Goal: Navigation & Orientation: Find specific page/section

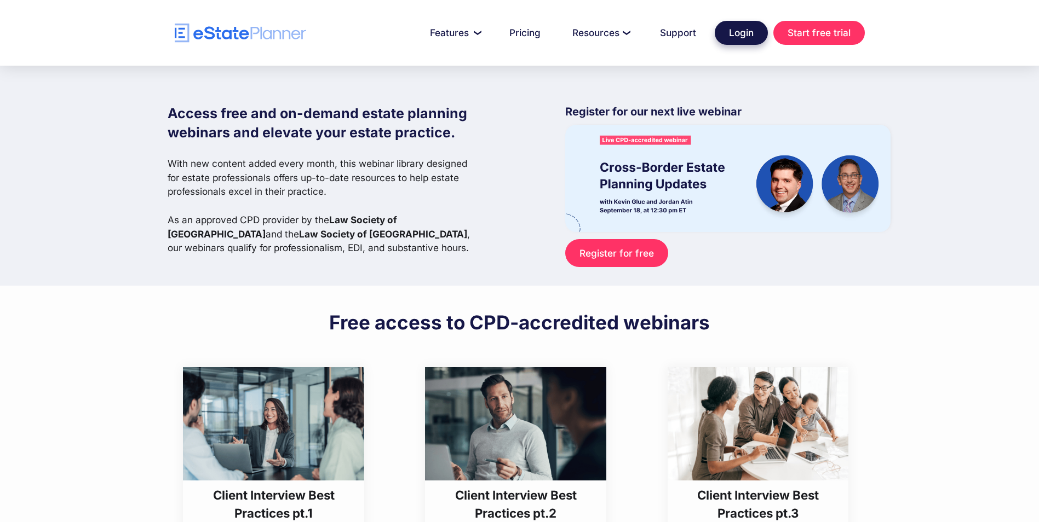
click at [758, 35] on link "Login" at bounding box center [740, 33] width 53 height 24
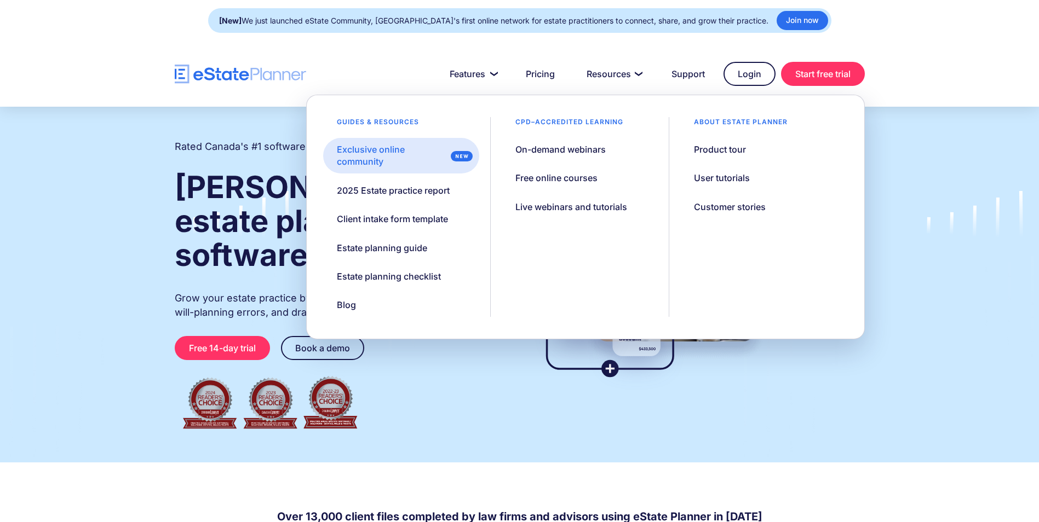
click at [362, 158] on div "Exclusive online community" at bounding box center [391, 155] width 109 height 25
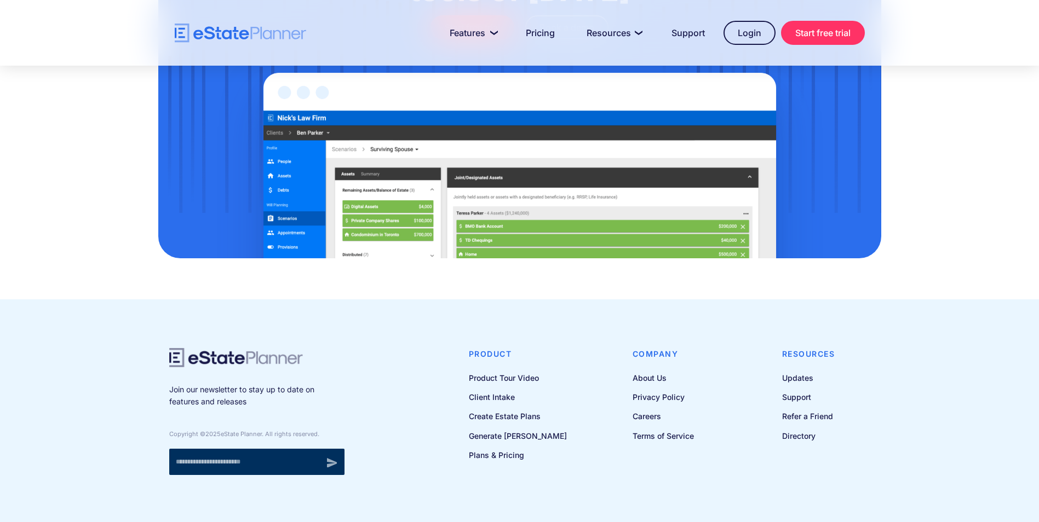
scroll to position [888, 0]
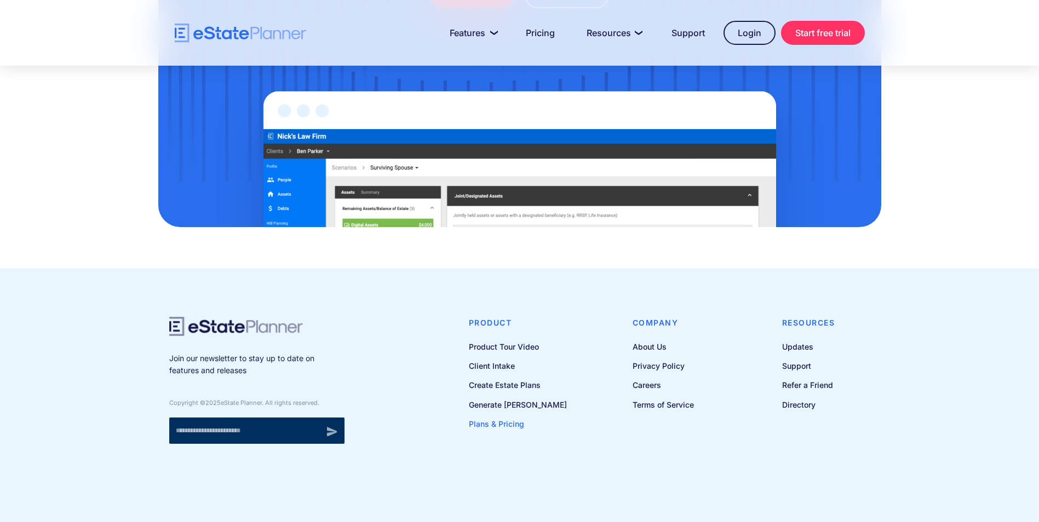
click at [499, 421] on link "Plans & Pricing" at bounding box center [518, 424] width 98 height 14
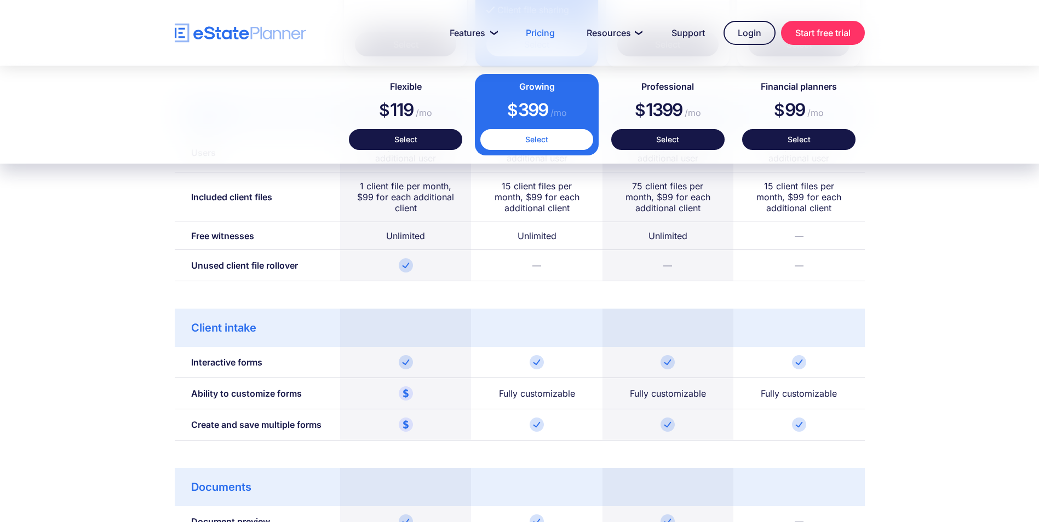
scroll to position [712, 0]
